Goal: Communication & Community: Answer question/provide support

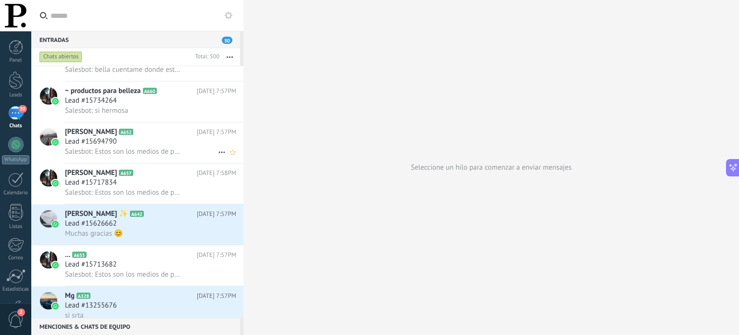
scroll to position [2213, 0]
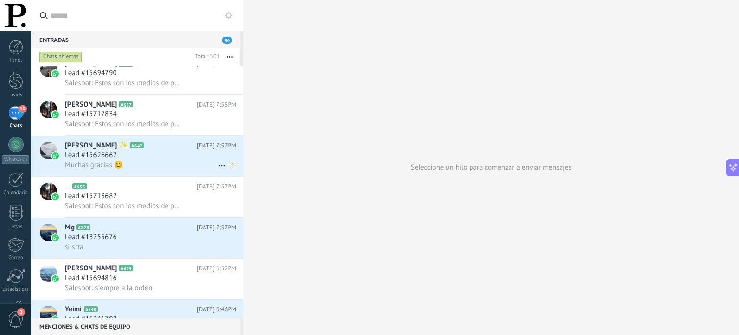
click at [178, 150] on h2 "Cely ✨ A642" at bounding box center [131, 146] width 132 height 10
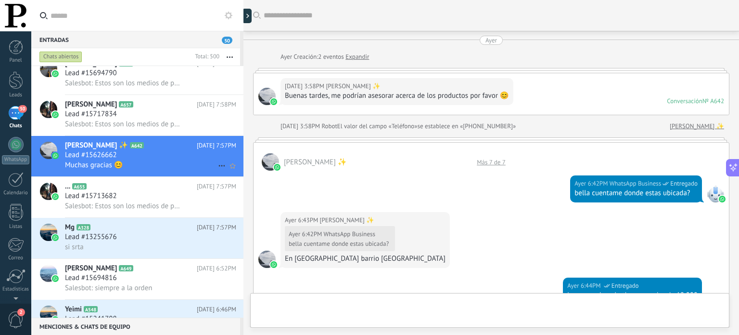
scroll to position [801, 0]
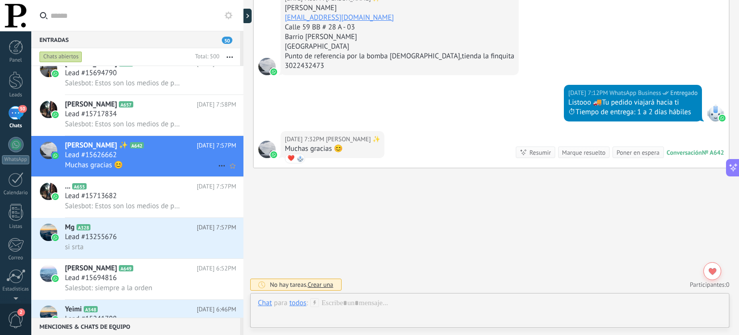
click at [218, 168] on icon at bounding box center [222, 166] width 12 height 12
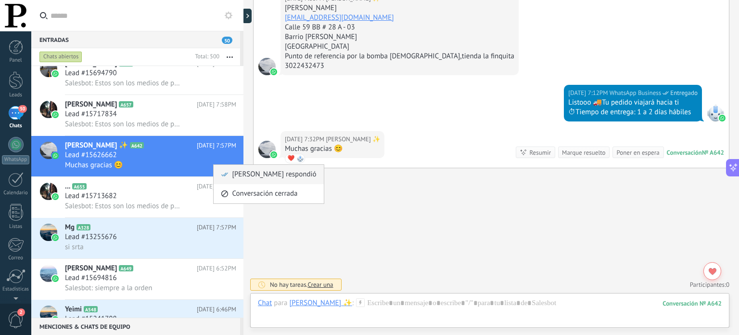
click at [229, 169] on div "[PERSON_NAME] respondió" at bounding box center [268, 174] width 95 height 19
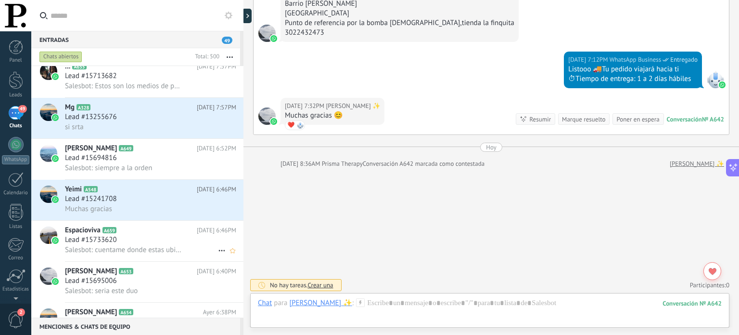
scroll to position [2342, 0]
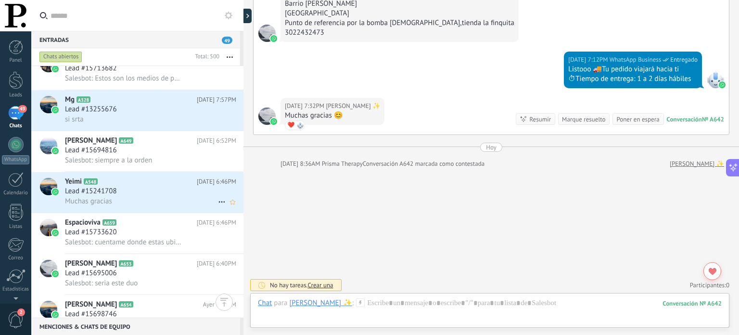
click at [172, 206] on div "Muchas gracias" at bounding box center [150, 201] width 171 height 10
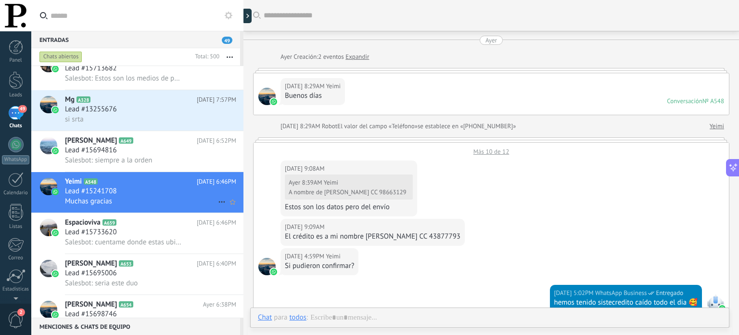
scroll to position [347, 0]
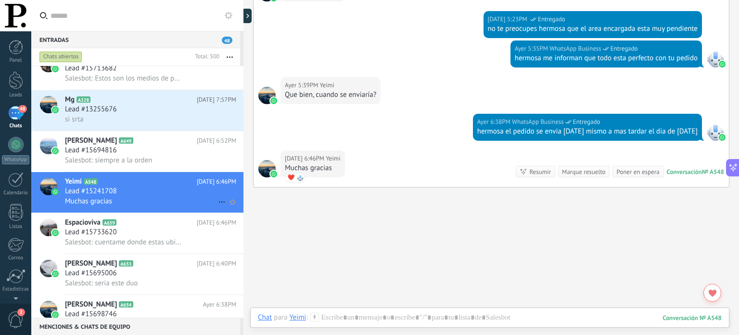
click at [217, 207] on icon at bounding box center [222, 202] width 12 height 12
click at [249, 210] on span "[PERSON_NAME] respondió" at bounding box center [274, 211] width 84 height 19
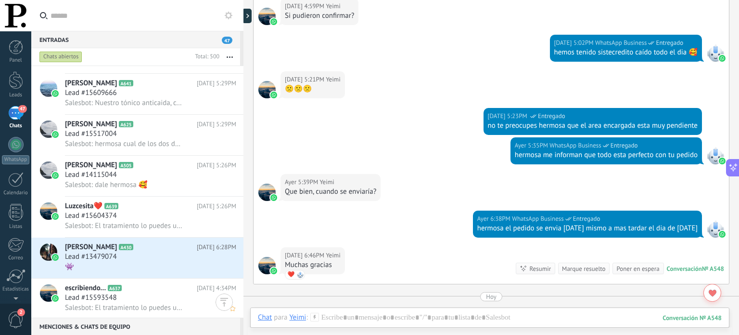
scroll to position [3461, 0]
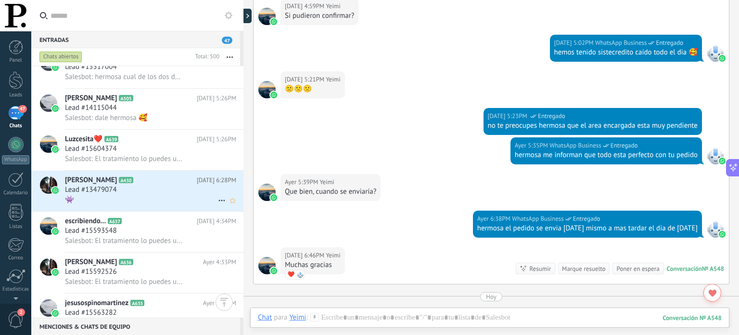
click at [158, 211] on div "Nancy A430 Ayer 6:28PM Lead #13479074 👾" at bounding box center [154, 190] width 179 height 40
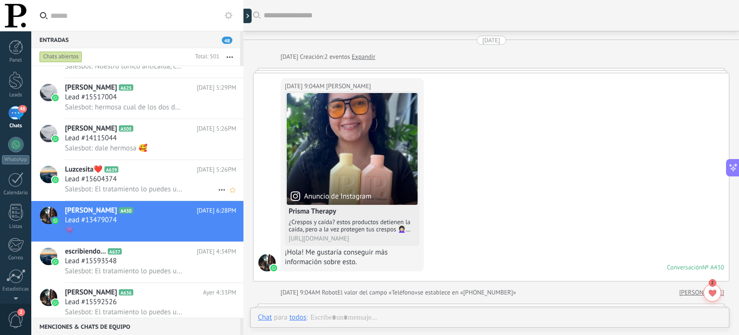
scroll to position [907, 0]
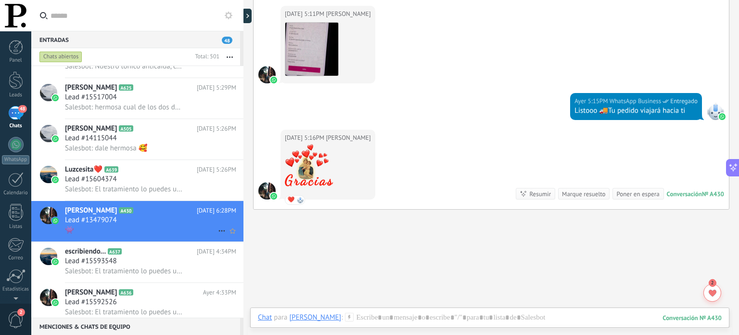
click at [218, 233] on icon at bounding box center [222, 231] width 12 height 12
click at [237, 239] on span "[PERSON_NAME] respondió" at bounding box center [274, 240] width 84 height 19
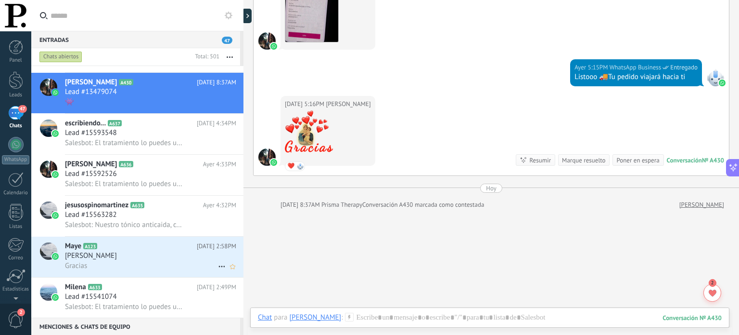
scroll to position [3643, 0]
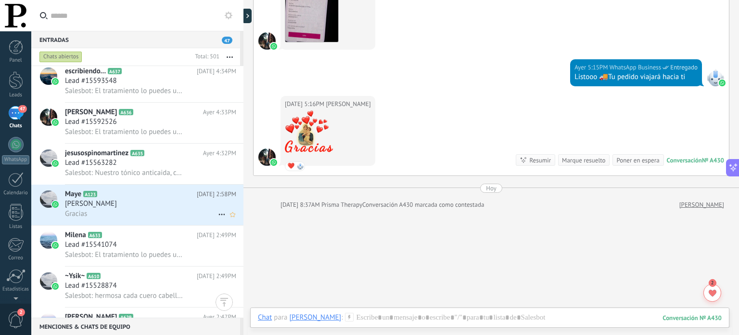
click at [163, 208] on div "[PERSON_NAME]" at bounding box center [150, 204] width 171 height 10
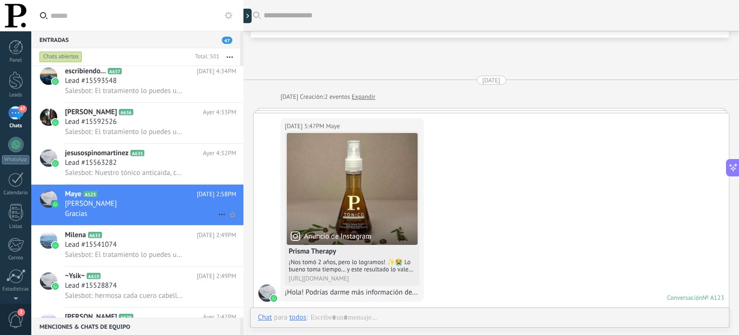
scroll to position [1558, 0]
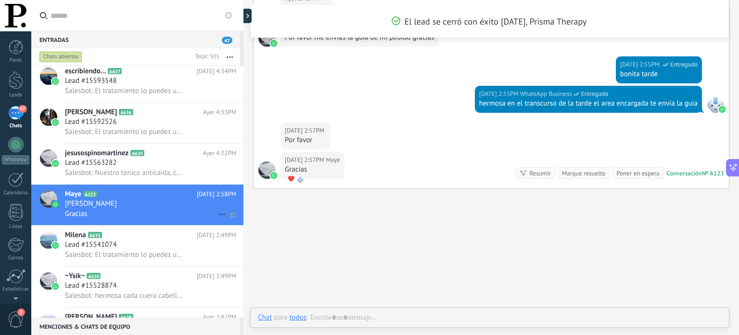
click at [216, 218] on icon at bounding box center [222, 214] width 12 height 12
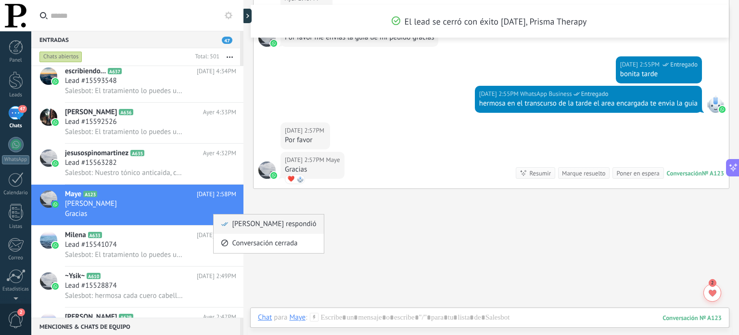
click at [246, 223] on span "[PERSON_NAME] respondió" at bounding box center [274, 223] width 84 height 19
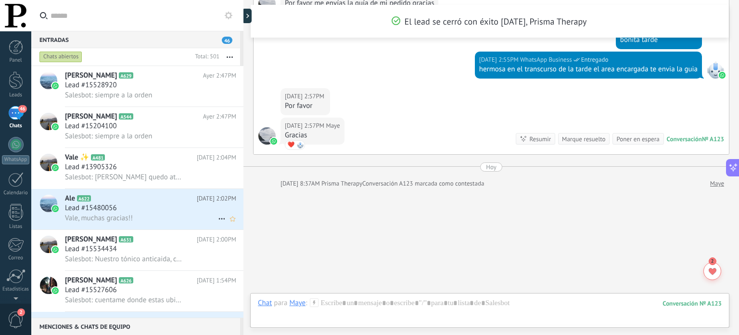
scroll to position [3887, 0]
click at [196, 213] on div "Lead #15480056" at bounding box center [150, 209] width 171 height 10
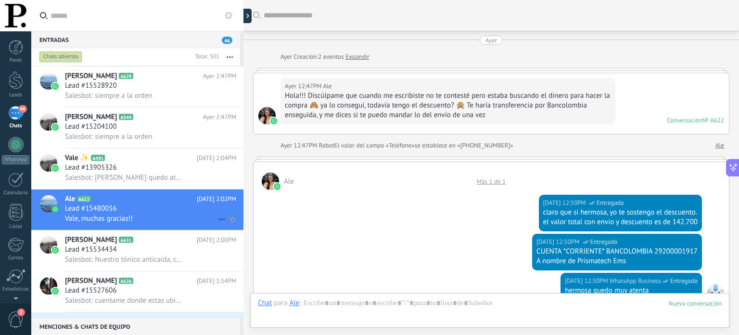
scroll to position [520, 0]
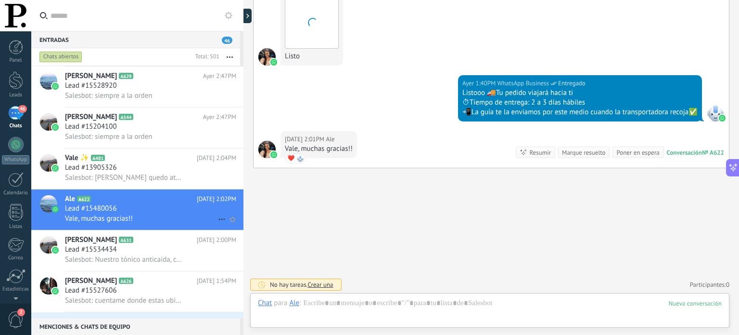
click at [216, 222] on icon at bounding box center [222, 219] width 12 height 12
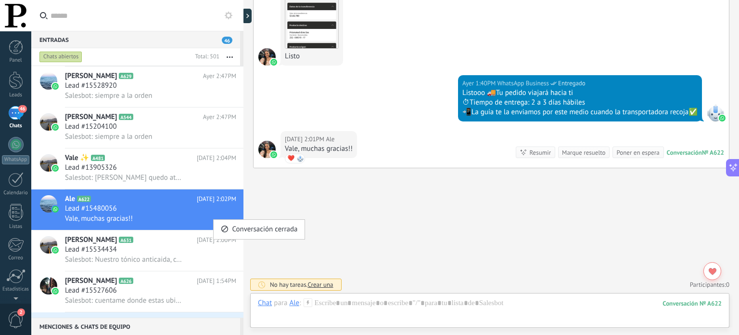
click at [189, 223] on div at bounding box center [369, 167] width 739 height 335
click at [217, 225] on icon "Conversación cerrada" at bounding box center [222, 219] width 12 height 12
click at [251, 226] on span "[PERSON_NAME] respondió" at bounding box center [274, 229] width 84 height 19
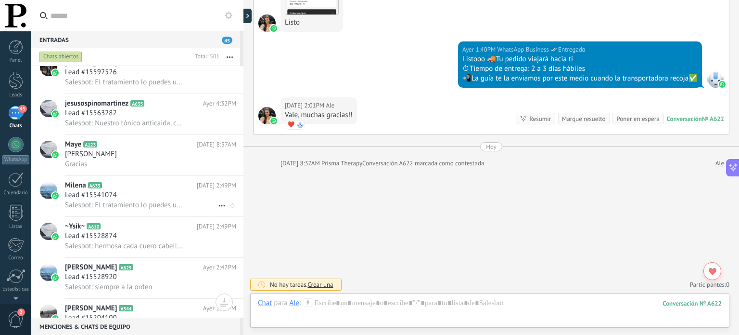
scroll to position [3693, 0]
click at [202, 159] on div "[PERSON_NAME]" at bounding box center [150, 154] width 171 height 10
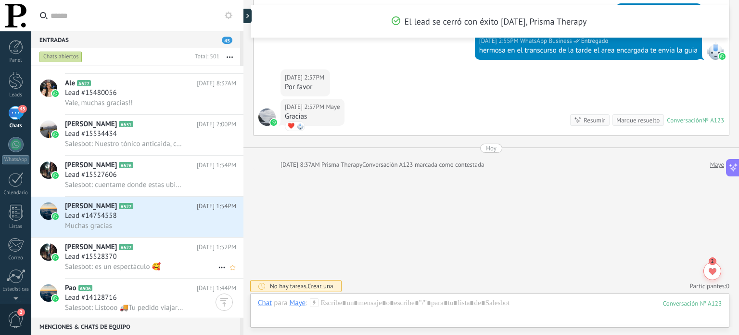
scroll to position [4046, 0]
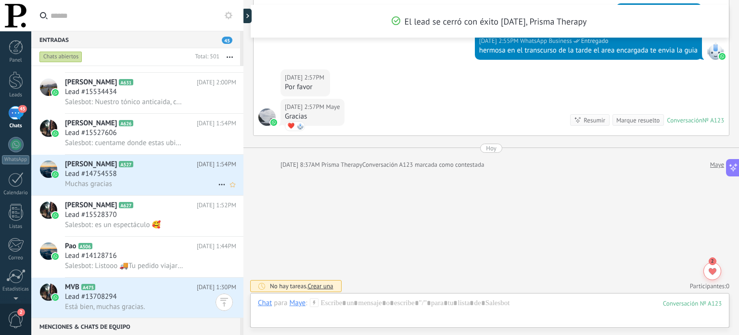
click at [179, 179] on div "Lead #14754558" at bounding box center [150, 174] width 171 height 10
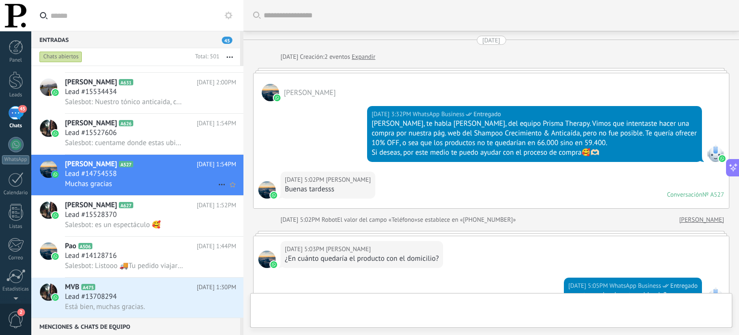
scroll to position [960, 0]
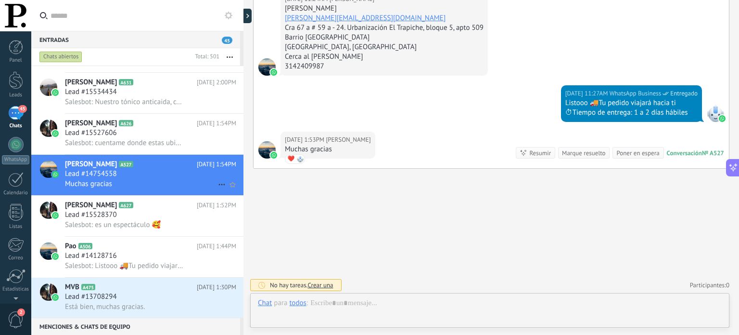
click at [218, 188] on icon at bounding box center [222, 185] width 12 height 12
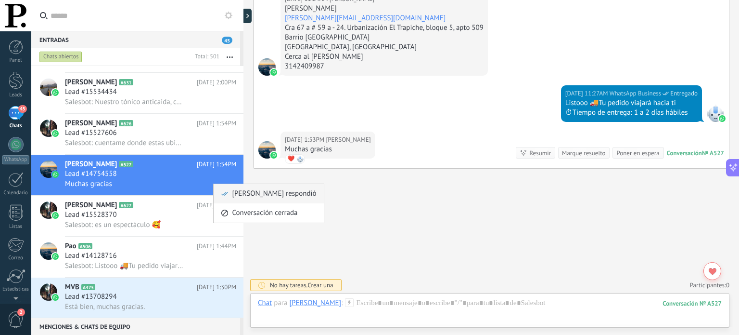
click at [249, 195] on span "[PERSON_NAME] respondió" at bounding box center [274, 193] width 84 height 19
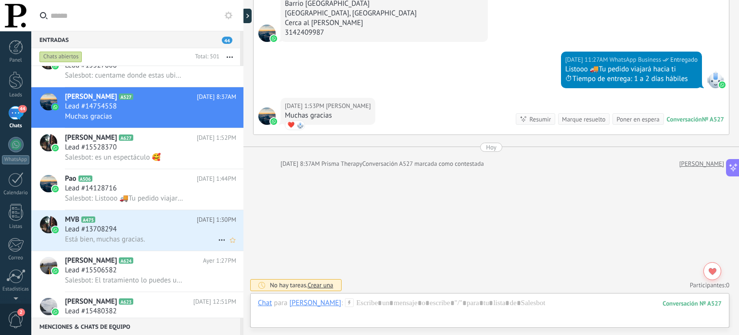
scroll to position [4115, 0]
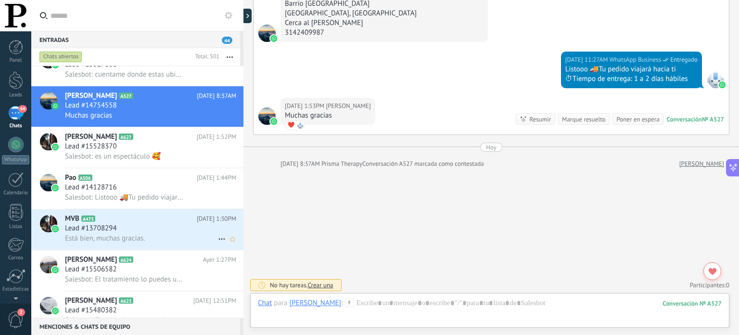
click at [219, 243] on icon at bounding box center [222, 239] width 12 height 12
click at [188, 235] on div at bounding box center [369, 167] width 739 height 335
click at [194, 233] on div "Lead #13708294" at bounding box center [150, 228] width 171 height 10
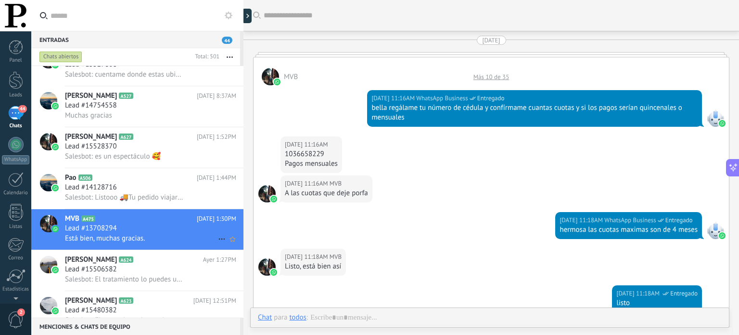
scroll to position [514, 0]
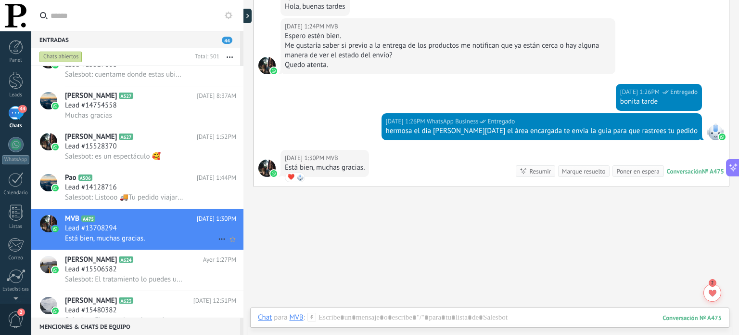
click at [218, 244] on icon at bounding box center [222, 239] width 12 height 12
click at [228, 246] on span at bounding box center [225, 249] width 8 height 7
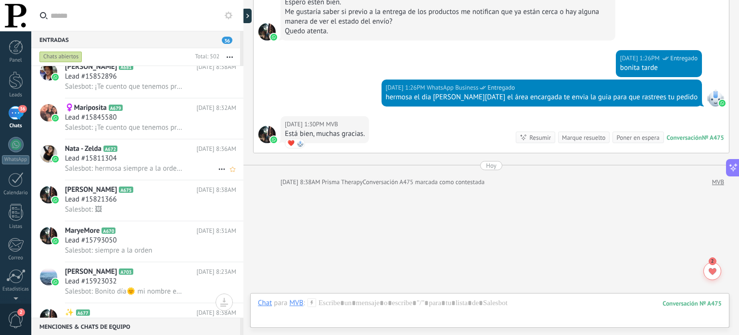
scroll to position [328, 0]
click at [162, 214] on div "Salesbot: 🖼" at bounding box center [150, 209] width 171 height 10
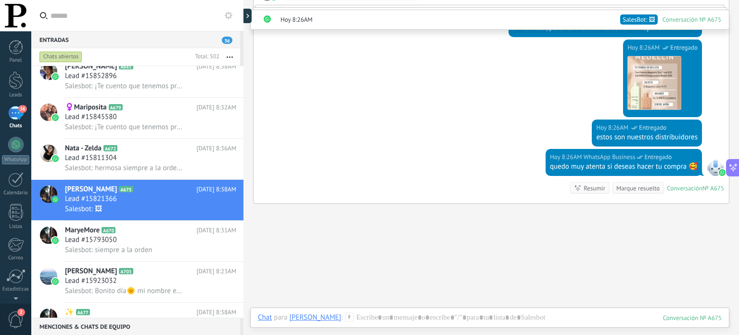
scroll to position [573, 0]
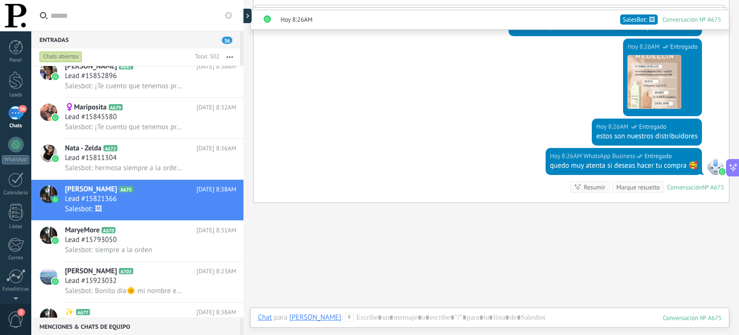
click at [16, 118] on div "36" at bounding box center [15, 113] width 15 height 14
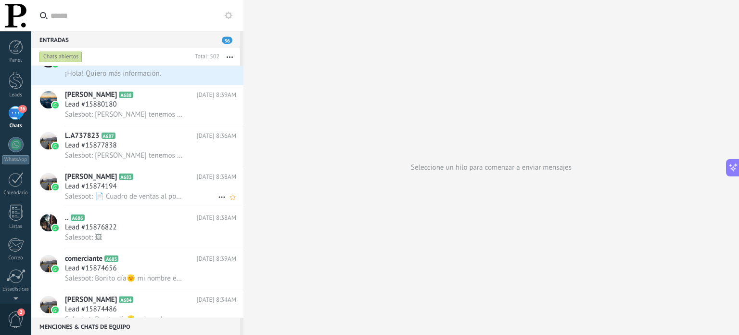
scroll to position [16, 0]
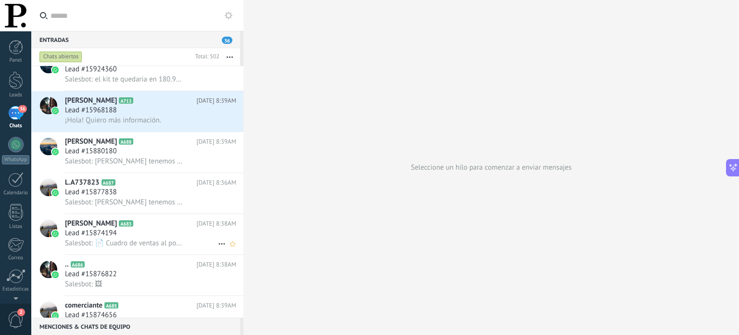
click at [150, 238] on div "Lead #15874194" at bounding box center [150, 233] width 171 height 10
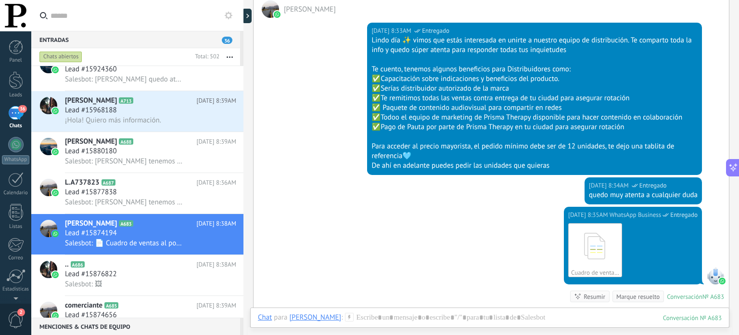
scroll to position [357, 0]
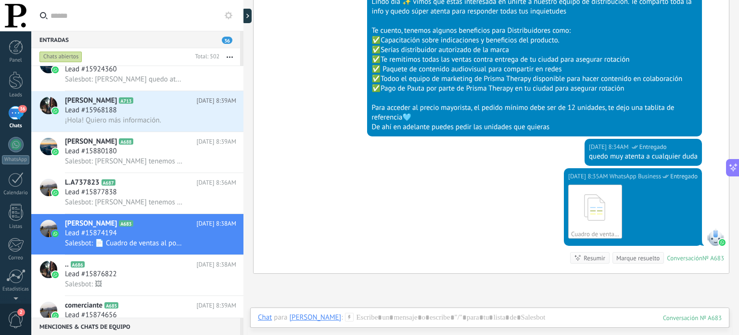
click at [15, 111] on div "36" at bounding box center [15, 113] width 15 height 14
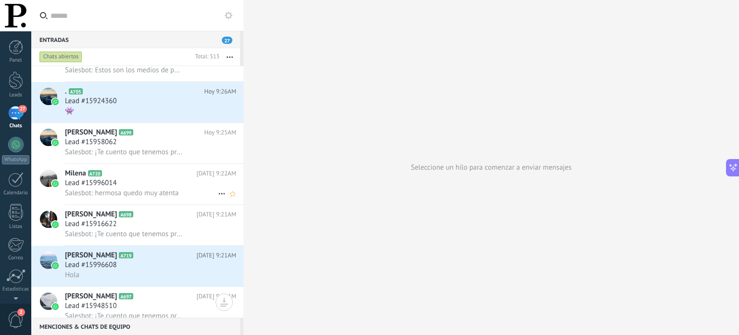
scroll to position [42, 0]
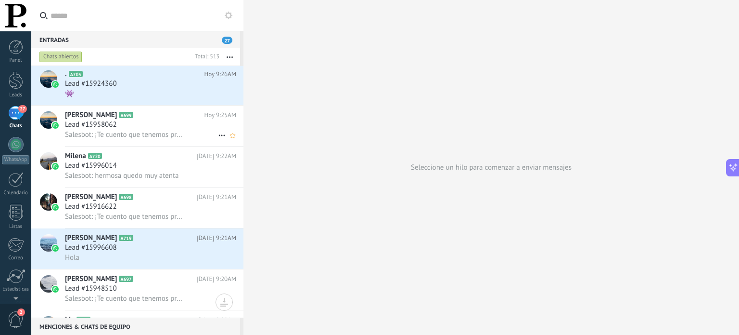
click at [166, 137] on span "Salesbot: ¡Te cuento que tenemos promooo y te quedaría en 72.000‼️⭐⭐" at bounding box center [124, 134] width 118 height 9
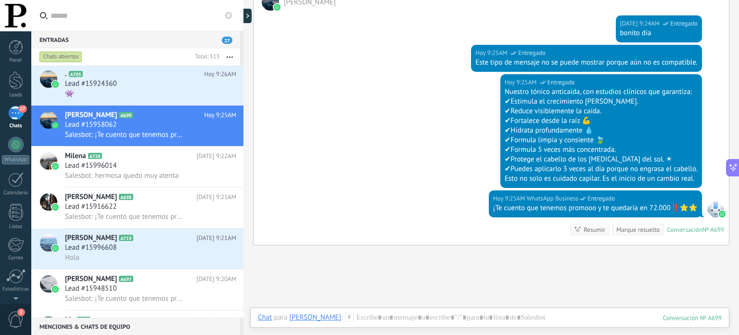
scroll to position [333, 0]
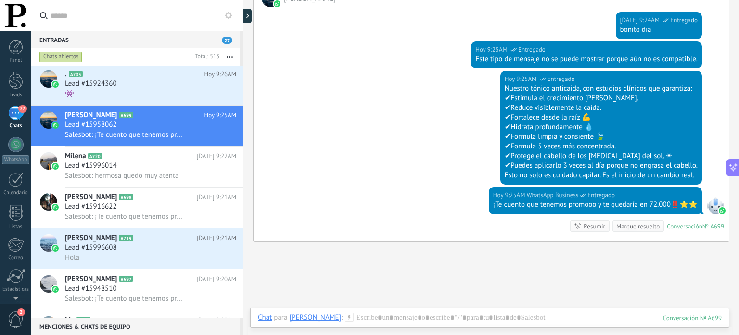
click at [13, 124] on div "Chats" at bounding box center [16, 126] width 28 height 6
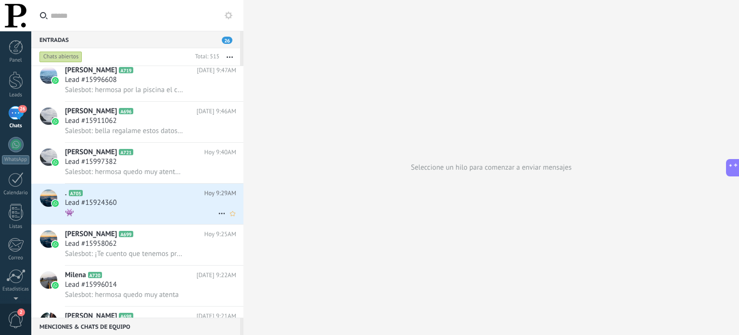
scroll to position [314, 0]
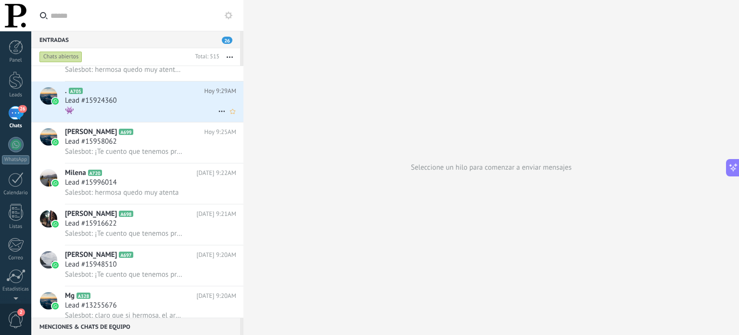
click at [165, 102] on div "Lead #15924360" at bounding box center [150, 101] width 171 height 10
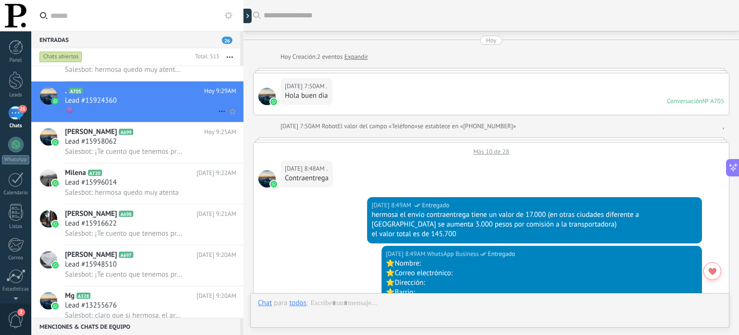
scroll to position [607, 0]
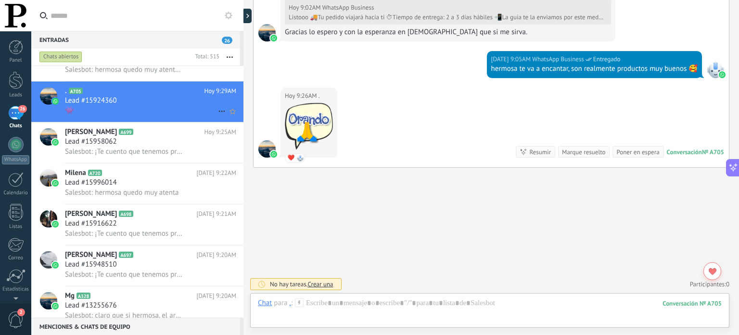
click at [217, 113] on icon at bounding box center [222, 111] width 12 height 12
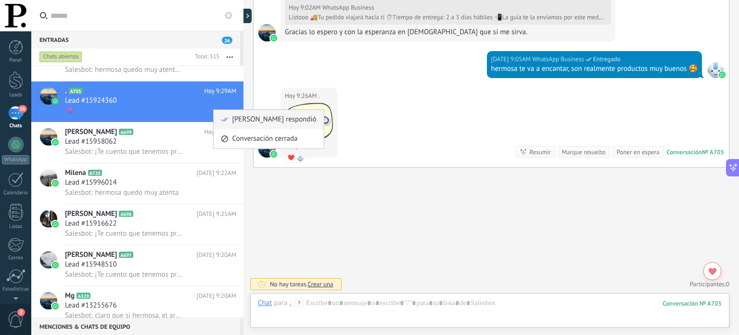
click at [234, 118] on span "[PERSON_NAME] respondió" at bounding box center [274, 119] width 84 height 19
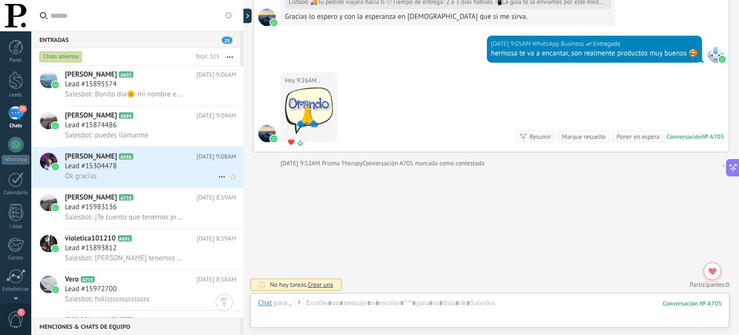
scroll to position [784, 0]
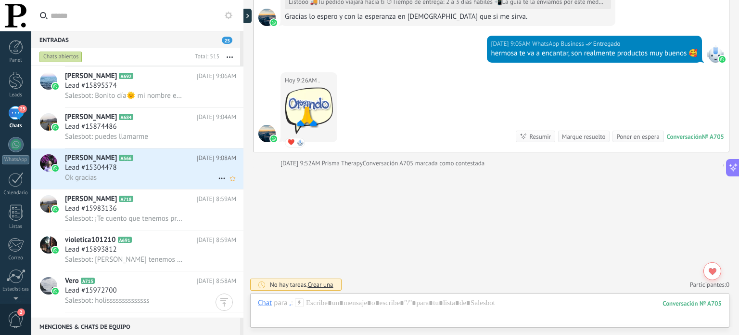
click at [155, 172] on div "Lead #15304478" at bounding box center [150, 168] width 171 height 10
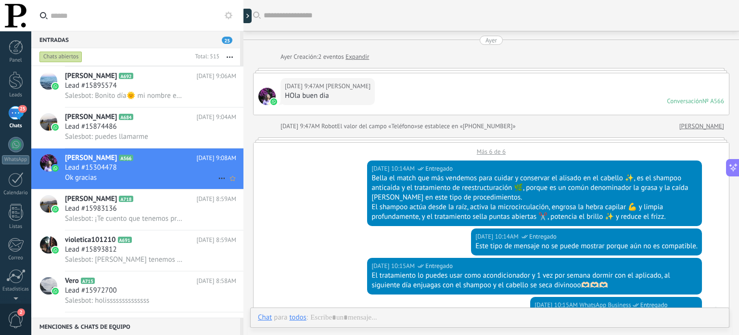
scroll to position [1031, 0]
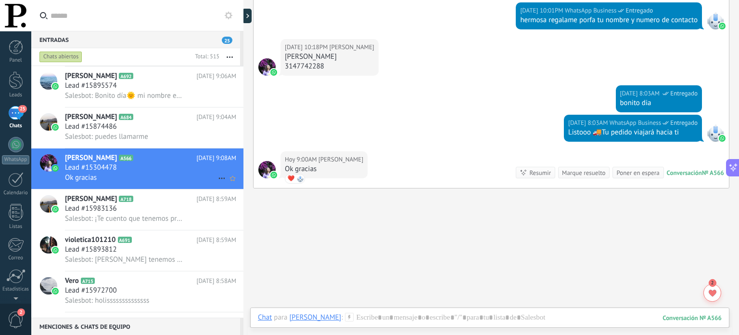
click at [218, 183] on icon at bounding box center [222, 178] width 12 height 12
click at [229, 183] on div "[PERSON_NAME] respondió" at bounding box center [268, 187] width 95 height 19
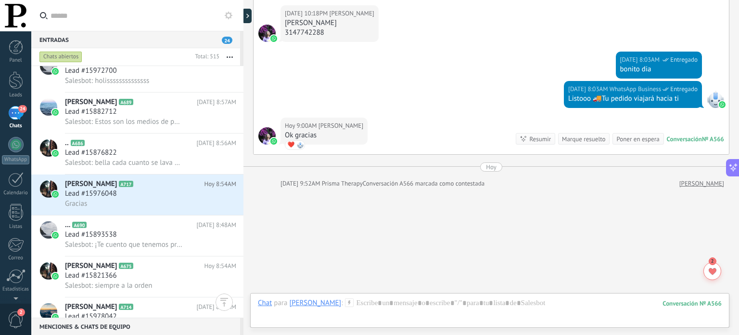
scroll to position [1007, 0]
click at [179, 188] on h2 "Sofia A717" at bounding box center [134, 184] width 139 height 10
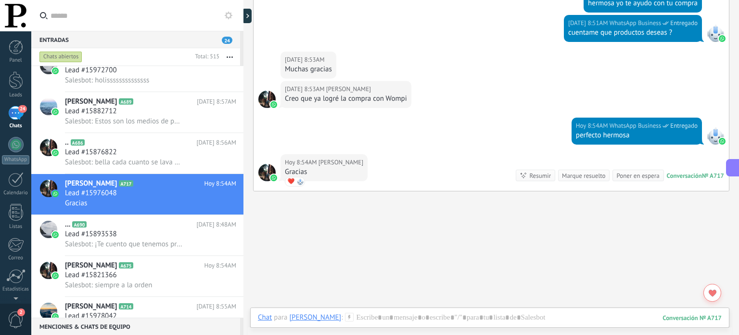
scroll to position [239, 0]
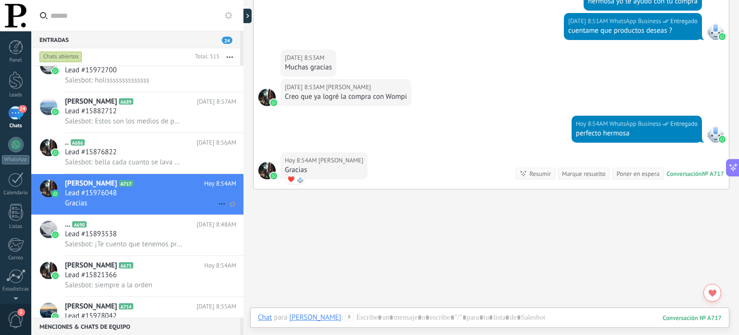
click at [219, 207] on icon at bounding box center [222, 204] width 12 height 12
click at [244, 207] on span "[PERSON_NAME] respondió" at bounding box center [274, 213] width 84 height 19
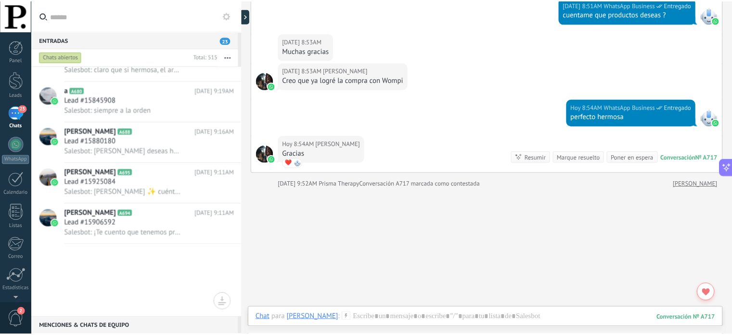
scroll to position [0, 0]
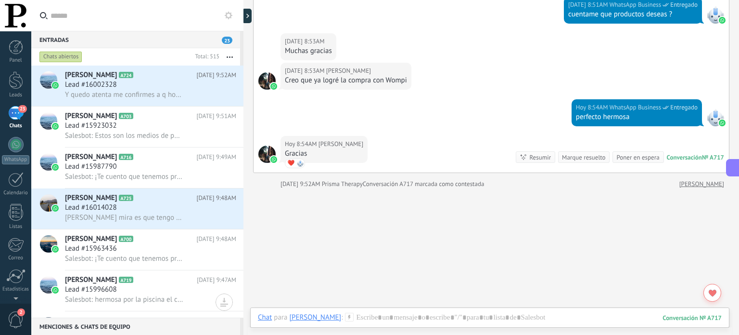
click at [15, 115] on div "23" at bounding box center [15, 113] width 15 height 14
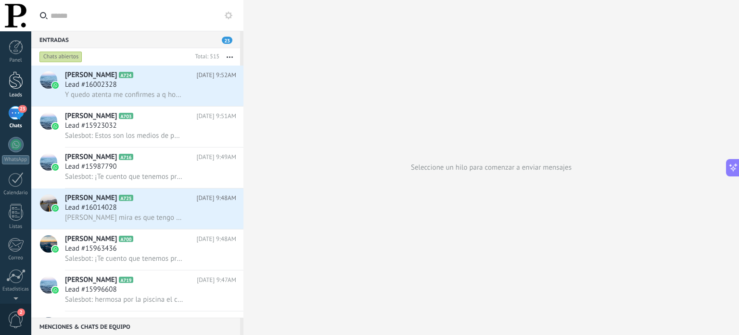
click at [15, 72] on div at bounding box center [16, 80] width 14 height 18
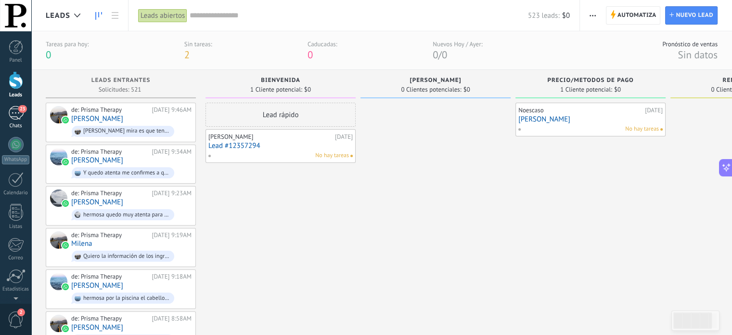
click at [15, 115] on div "23" at bounding box center [15, 113] width 15 height 14
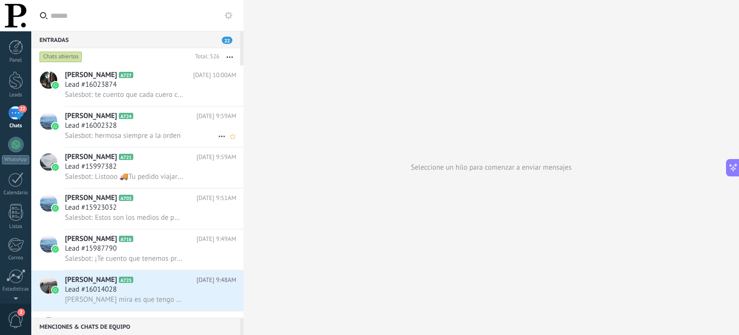
click at [158, 135] on span "Salesbot: hermosa siempre a la orden" at bounding box center [123, 135] width 116 height 9
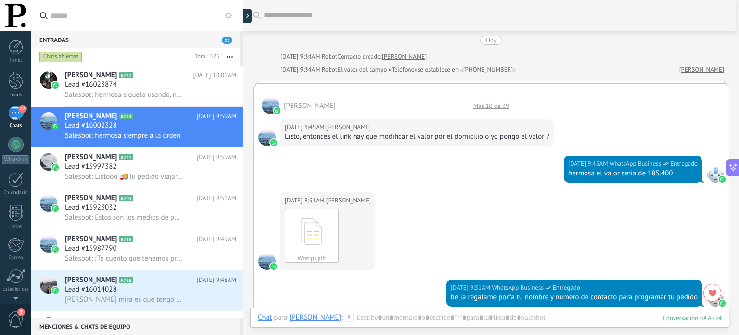
click at [483, 102] on div "Más 10 de 39" at bounding box center [492, 106] width 46 height 8
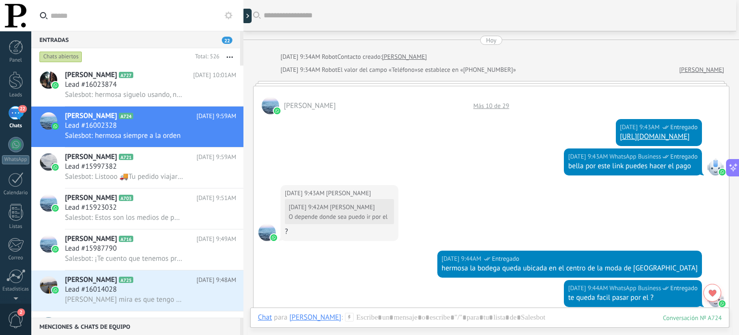
click at [491, 105] on div "Más 10 de 29" at bounding box center [492, 106] width 46 height 8
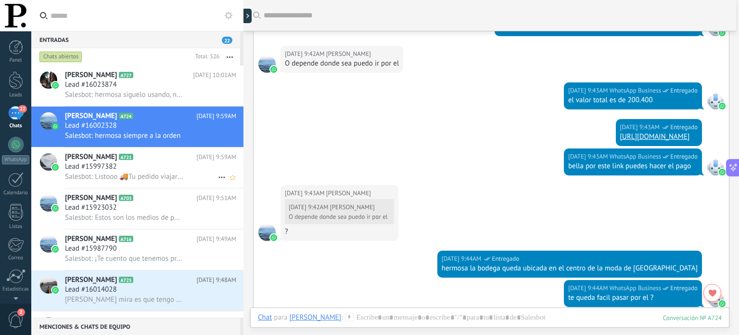
click at [189, 171] on div "Lead #15997382" at bounding box center [150, 167] width 171 height 10
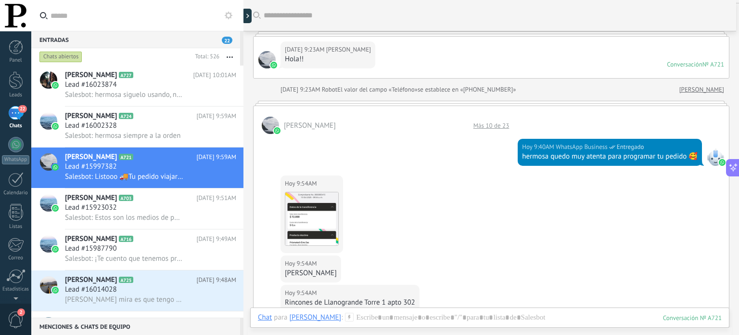
click at [487, 123] on div "Más 10 de 23" at bounding box center [492, 125] width 46 height 8
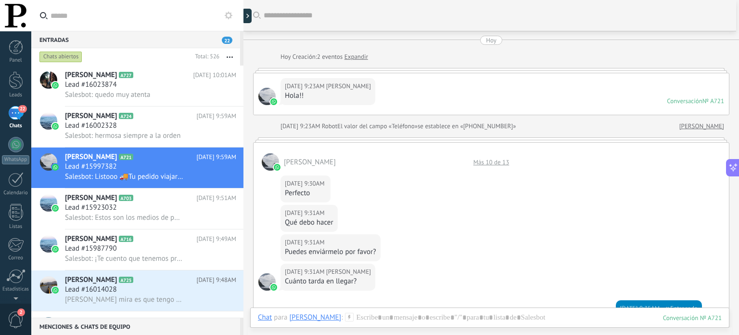
click at [493, 160] on div "Más 10 de 13" at bounding box center [492, 162] width 46 height 8
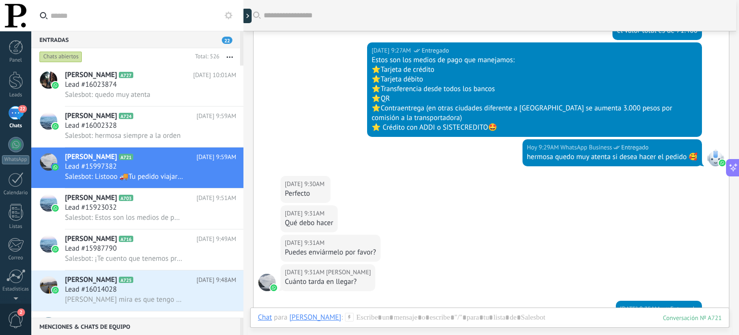
scroll to position [367, 0]
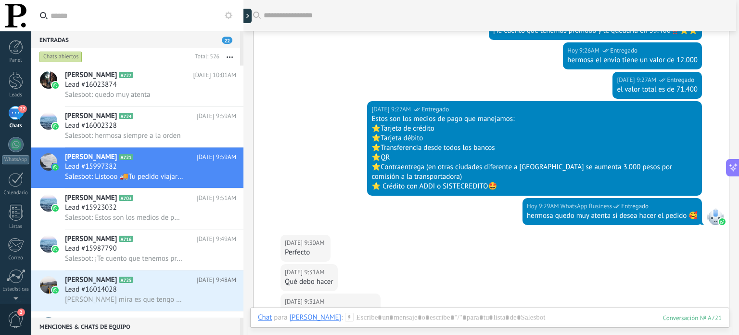
drag, startPoint x: 505, startPoint y: 184, endPoint x: 474, endPoint y: 184, distance: 30.3
drag, startPoint x: 474, startPoint y: 184, endPoint x: 455, endPoint y: 194, distance: 21.1
click at [455, 194] on div "Hoy 9:27AM WhatsApp Business Entregado Estos son los medios de pago que manejam…" at bounding box center [492, 149] width 476 height 97
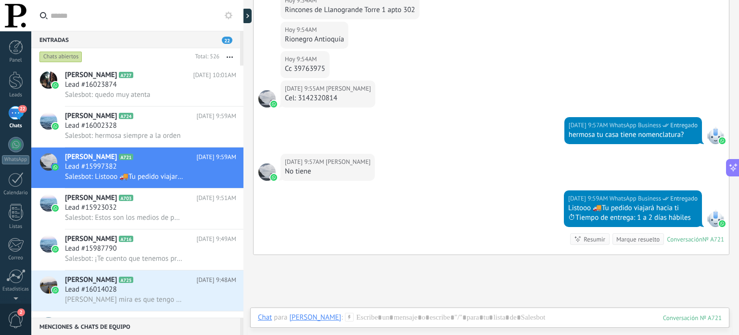
scroll to position [997, 0]
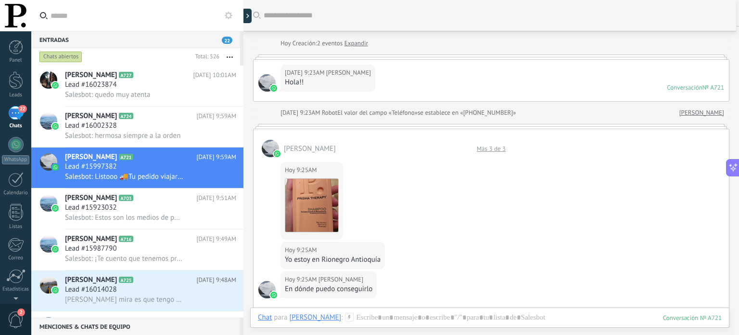
click at [499, 146] on div "Más 3 de 3" at bounding box center [491, 148] width 39 height 8
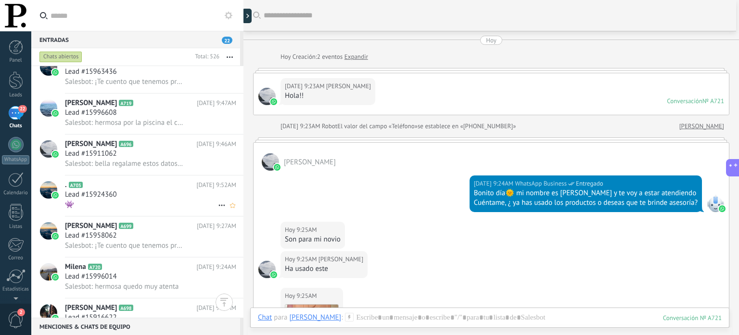
scroll to position [261, 0]
click at [169, 111] on div "Lead #15996608" at bounding box center [150, 112] width 171 height 10
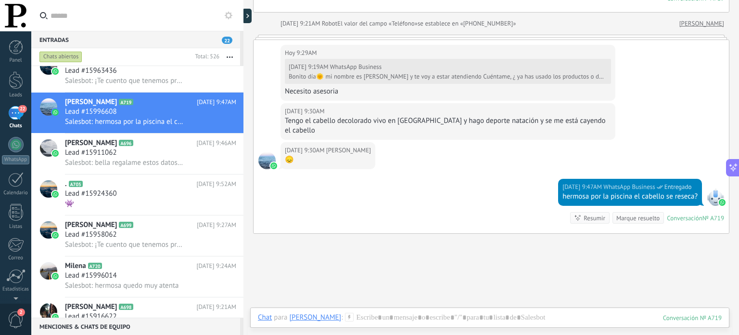
scroll to position [161, 0]
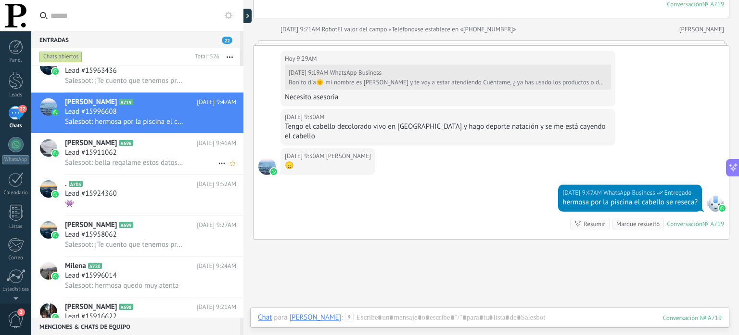
click at [147, 157] on div "Lead #15911062" at bounding box center [150, 153] width 171 height 10
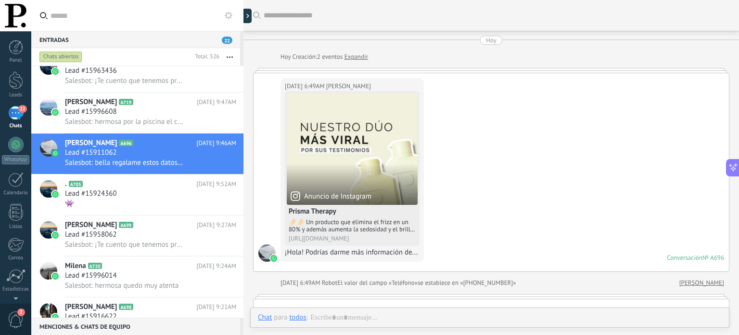
scroll to position [561, 0]
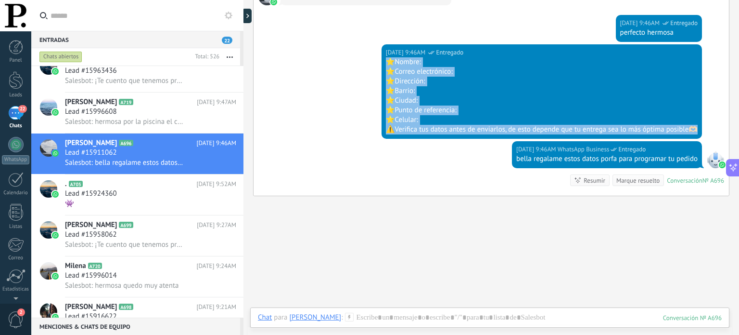
drag, startPoint x: 384, startPoint y: 63, endPoint x: 728, endPoint y: 129, distance: 350.4
copy div "⭐️Nombre: ⭐️Correo electrónico: ⭐️Dirección: ⭐️Barrio: ⭐️Ciudad: ⭐️Punto de ref…"
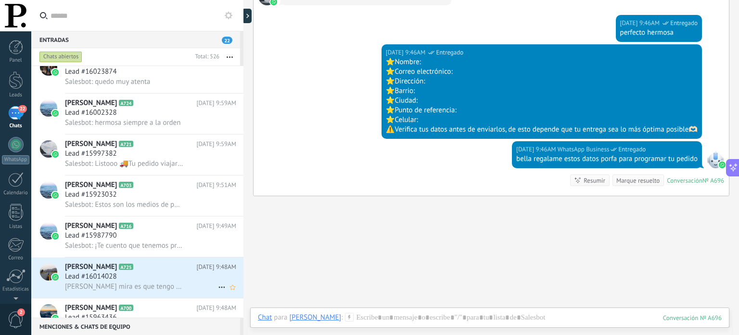
scroll to position [0, 0]
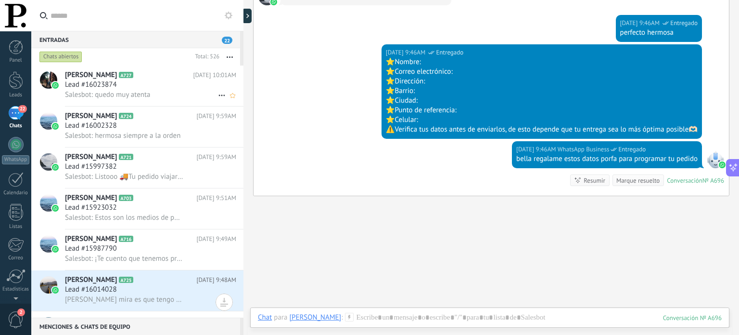
click at [118, 91] on span "Salesbot: quedo muy atenta" at bounding box center [108, 94] width 86 height 9
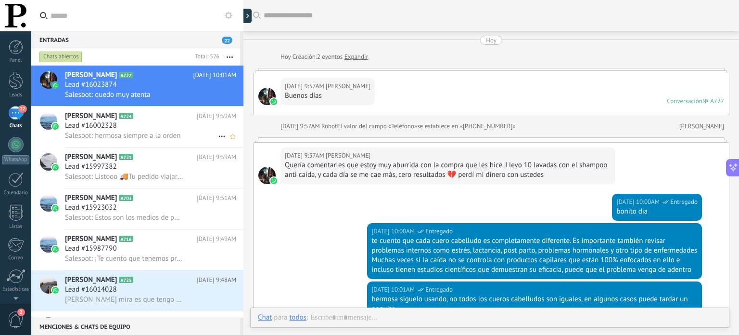
scroll to position [189, 0]
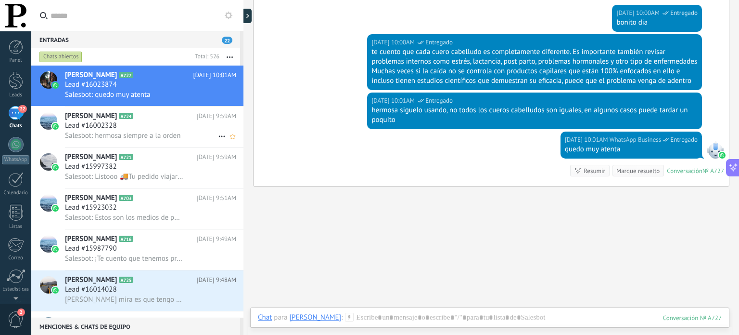
click at [117, 128] on h3 "Lead #16002328" at bounding box center [93, 126] width 57 height 10
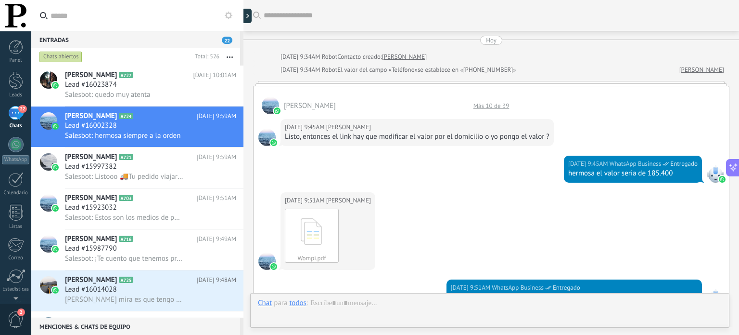
scroll to position [391, 0]
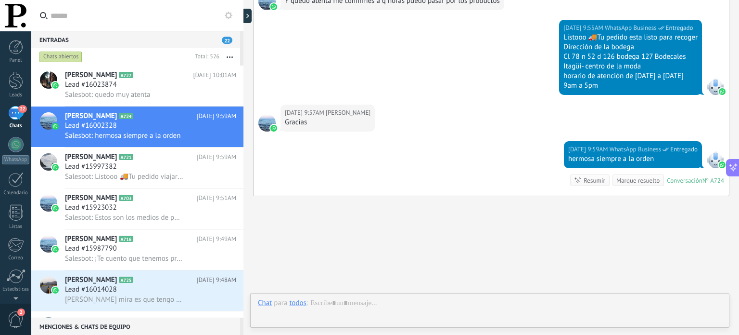
click at [16, 118] on div "22" at bounding box center [15, 113] width 15 height 14
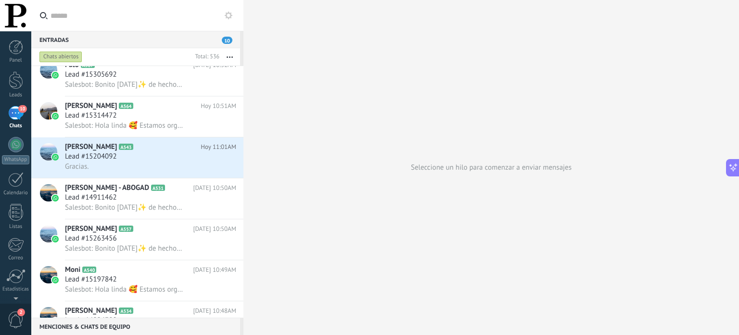
scroll to position [470, 0]
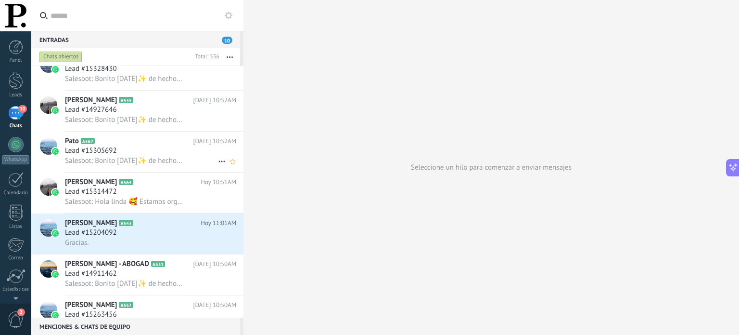
click at [143, 161] on span "Salesbot: Bonito [DATE]✨ de hecho súper bonito, porque [DATE] te queremos regal…" at bounding box center [124, 160] width 118 height 9
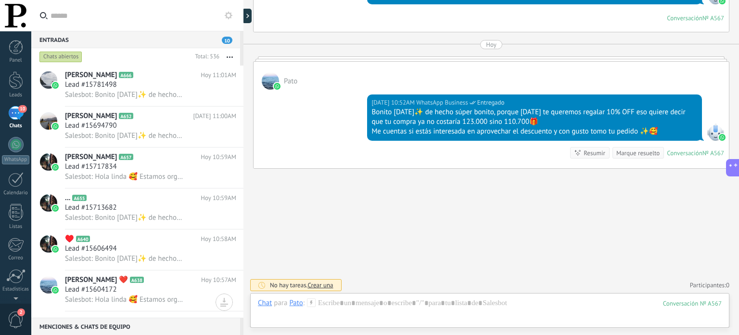
click at [21, 113] on div "10" at bounding box center [15, 113] width 15 height 14
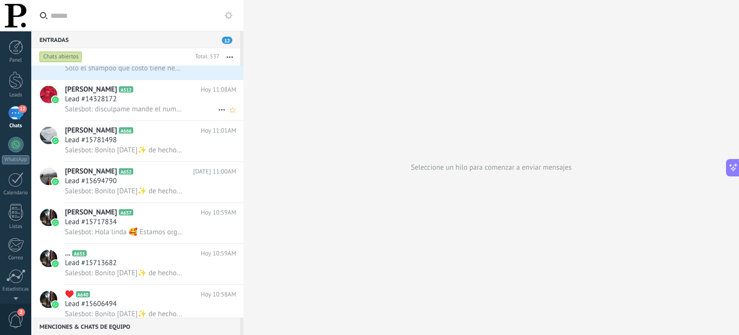
scroll to position [69, 0]
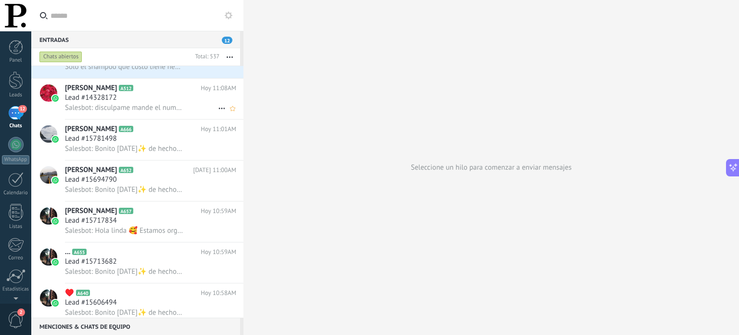
click at [144, 112] on span "Salesbot: disculpame mande el numero equivocado 🤭" at bounding box center [124, 107] width 118 height 9
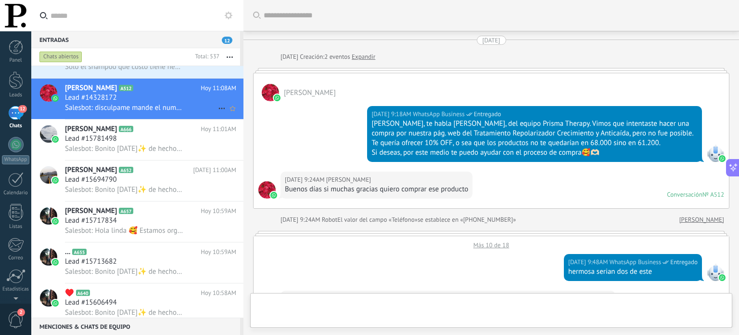
scroll to position [698, 0]
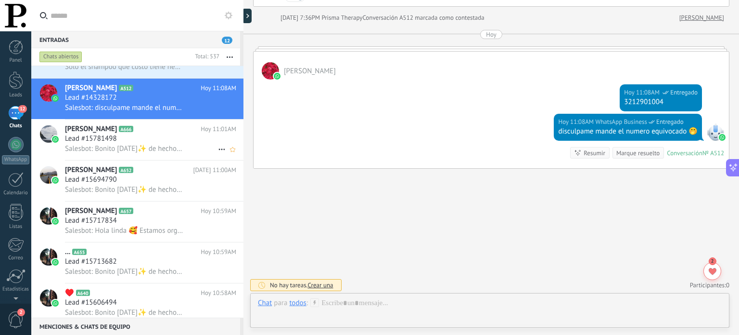
click at [148, 134] on h2 "[PERSON_NAME] A666" at bounding box center [133, 129] width 136 height 10
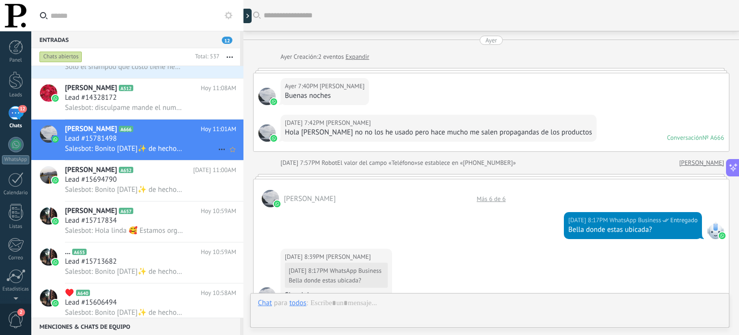
scroll to position [518, 0]
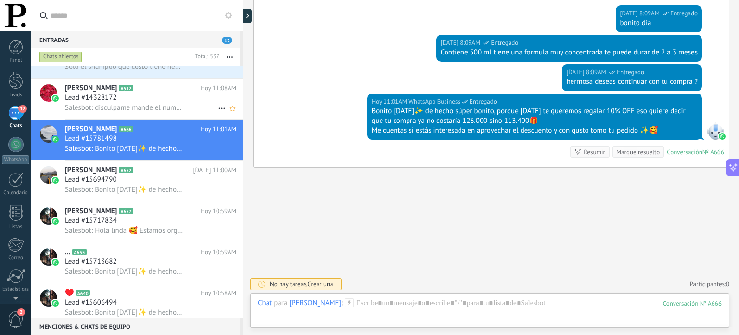
click at [140, 111] on span "Salesbot: disculpame mande el numero equivocado 🤭" at bounding box center [124, 107] width 118 height 9
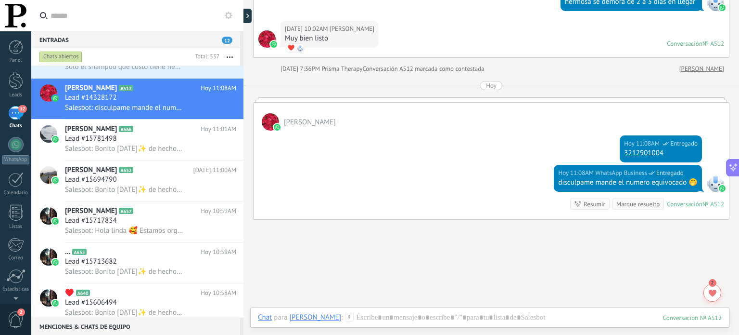
scroll to position [648, 0]
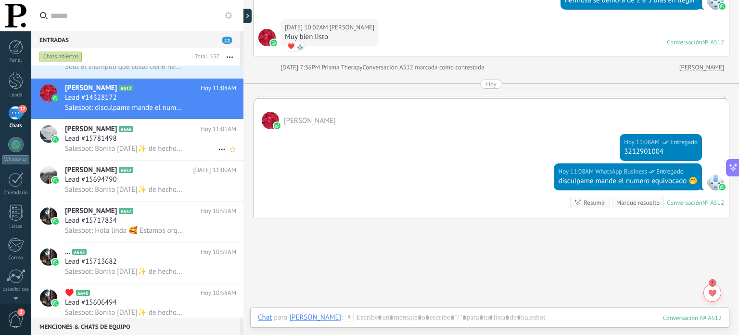
click at [128, 149] on span "Salesbot: Bonito [DATE]✨ de hecho súper bonito, porque [DATE] te queremos regal…" at bounding box center [124, 148] width 118 height 9
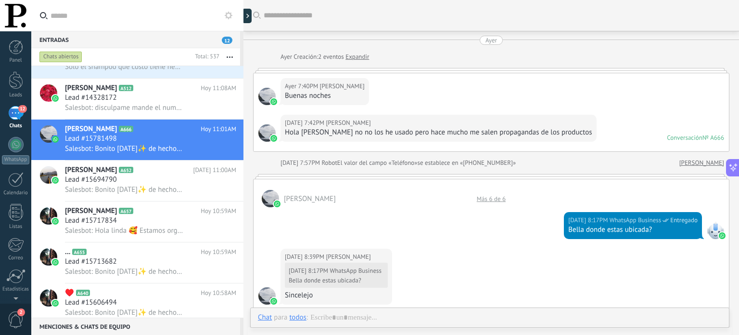
scroll to position [479, 0]
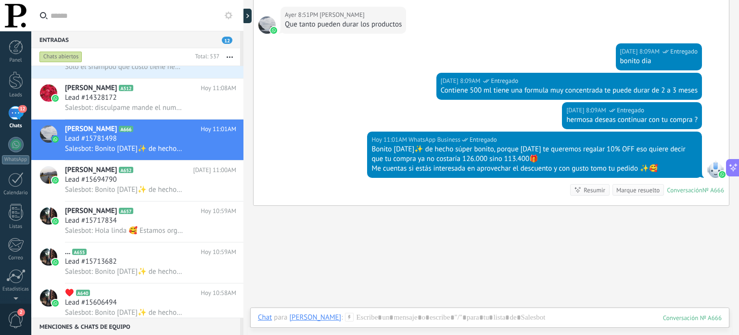
click at [17, 117] on div "12" at bounding box center [15, 113] width 15 height 14
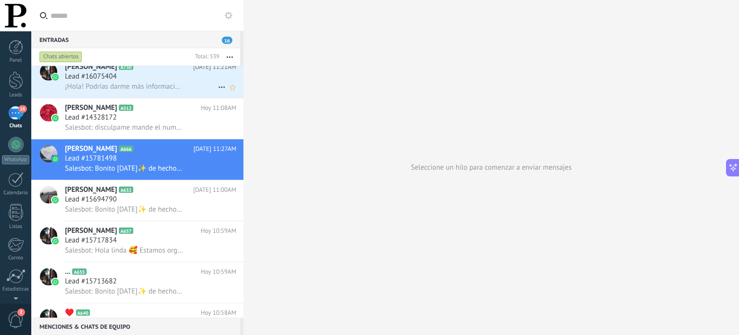
scroll to position [420, 0]
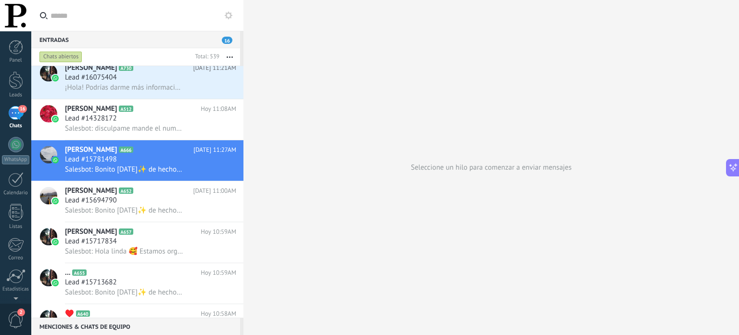
click at [22, 115] on div "16" at bounding box center [15, 113] width 15 height 14
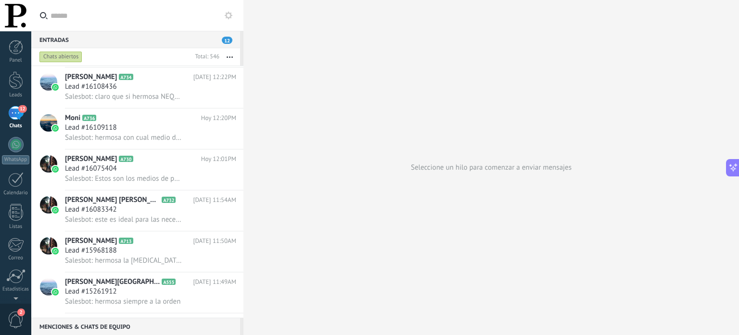
scroll to position [0, 0]
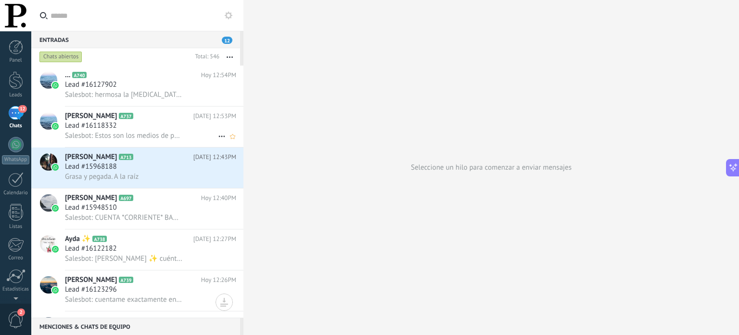
click at [168, 135] on span "Salesbot: Estos son los medios de pago que manejamos: ⭐Tarjeta de crédito ⭐Tarj…" at bounding box center [124, 135] width 118 height 9
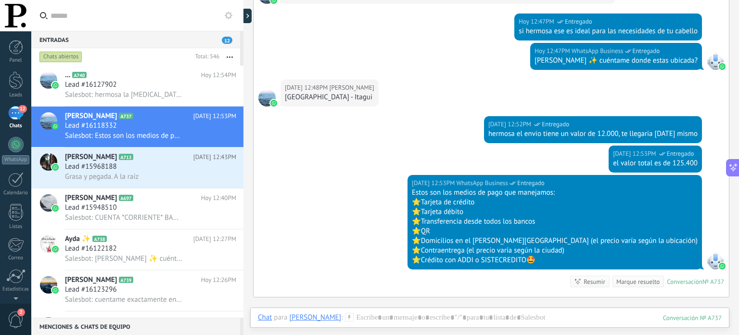
scroll to position [330, 0]
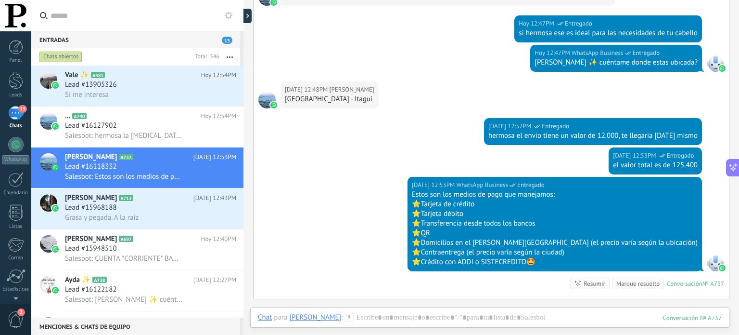
click at [15, 117] on div "13" at bounding box center [15, 113] width 15 height 14
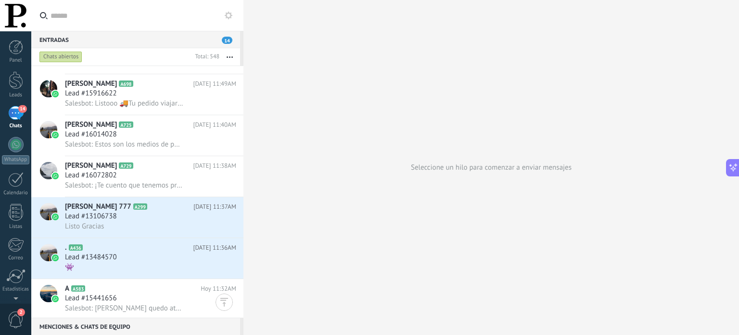
scroll to position [610, 0]
click at [147, 221] on div "Lead #13106738" at bounding box center [150, 217] width 171 height 10
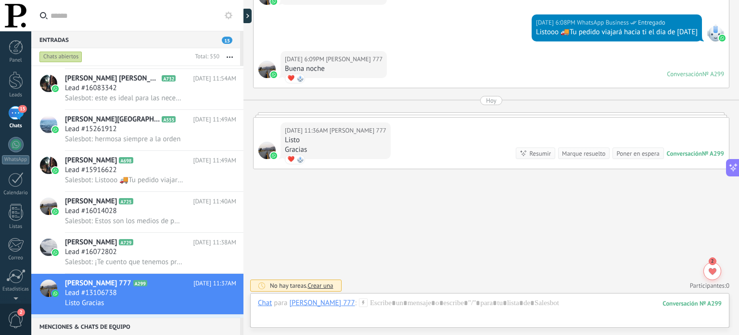
scroll to position [612, 0]
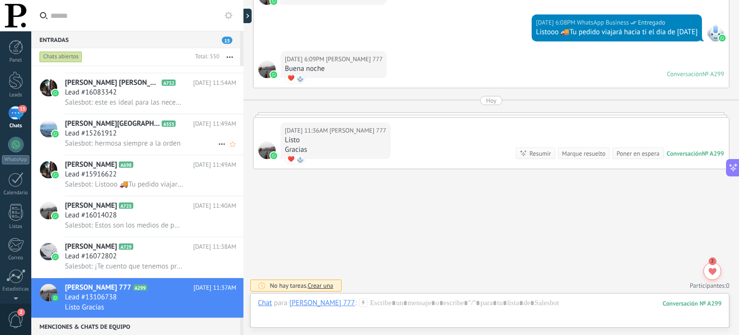
click at [156, 148] on span "Salesbot: hermosa siempre a la orden" at bounding box center [123, 143] width 116 height 9
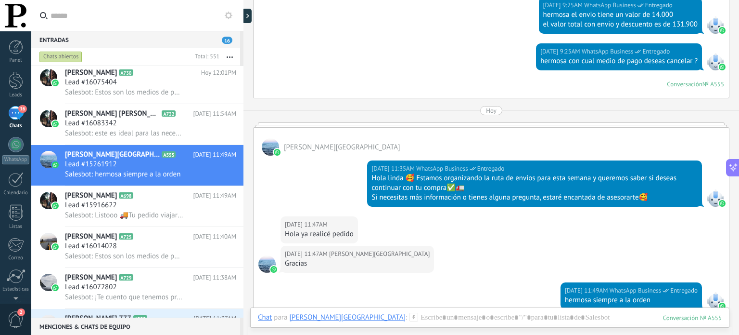
scroll to position [630, 0]
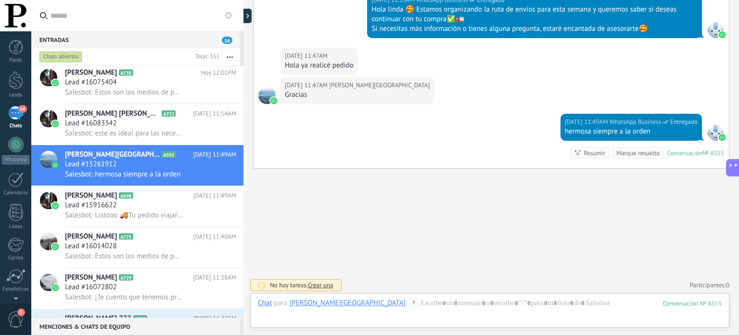
click at [13, 114] on div "16" at bounding box center [15, 113] width 15 height 14
